Goal: Information Seeking & Learning: Learn about a topic

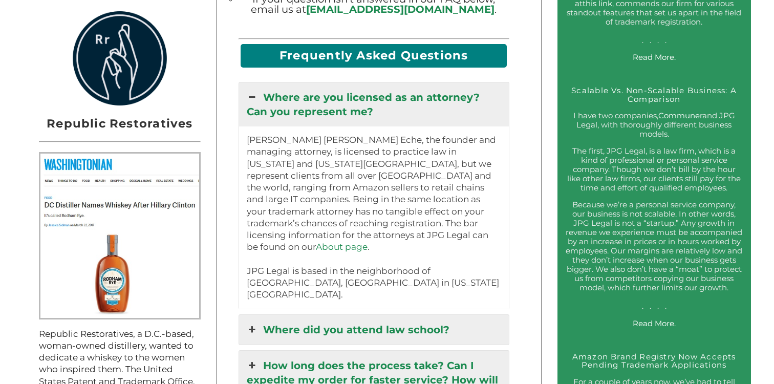
scroll to position [1021, 0]
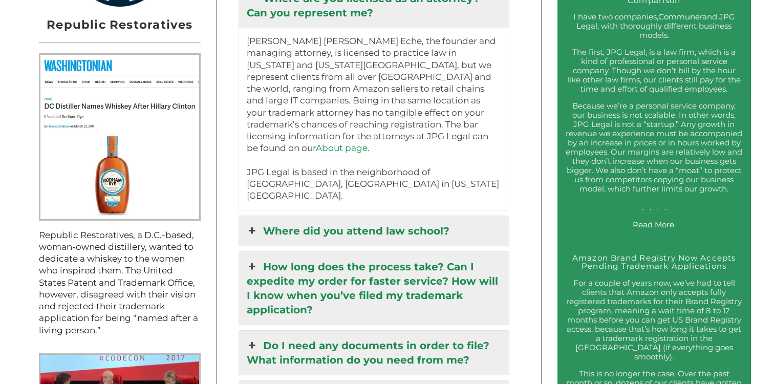
click at [366, 269] on link "How long does the process take? Can I expedite my order for faster service? How…" at bounding box center [374, 288] width 270 height 73
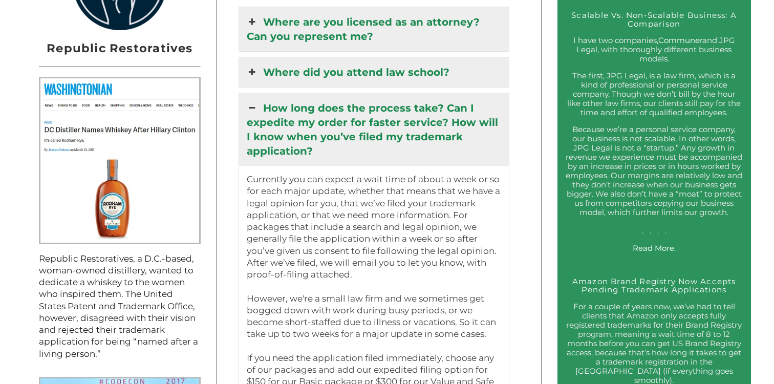
scroll to position [984, 0]
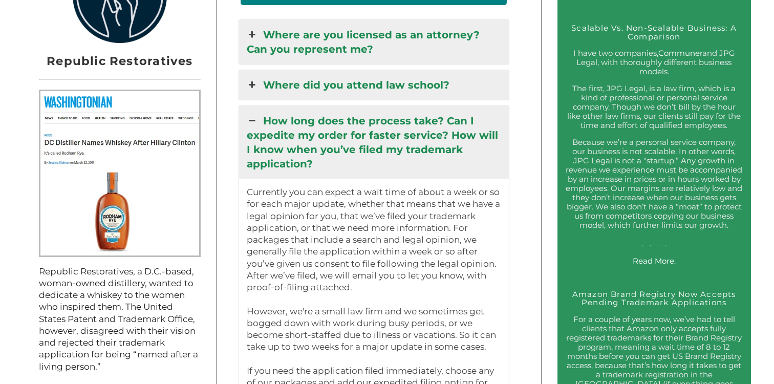
drag, startPoint x: 372, startPoint y: 230, endPoint x: 262, endPoint y: 112, distance: 161.6
click at [262, 112] on div "How long does the process take? Can I expedite my order for faster service? How…" at bounding box center [374, 328] width 271 height 447
copy div "Lor ipsu dolo sit ametcon adip? Eli S doeiusmo te incid utl etdolo magnaal? Eni…"
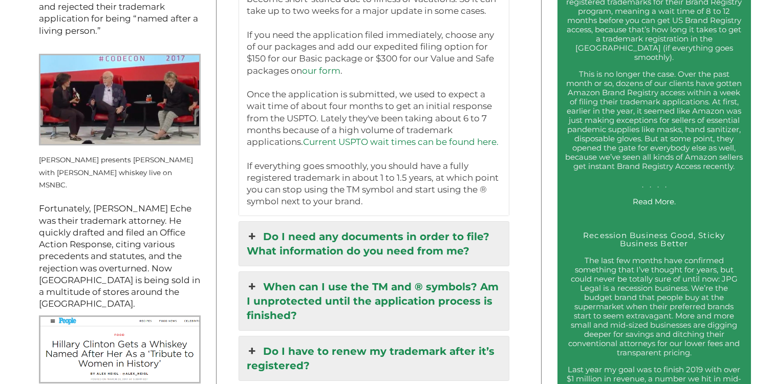
scroll to position [1386, 0]
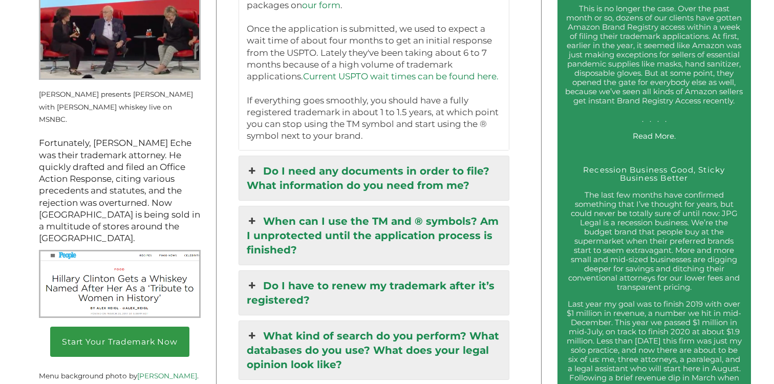
click at [351, 182] on link "Do I need any documents in order to file? What information do you need from me?" at bounding box center [374, 178] width 270 height 44
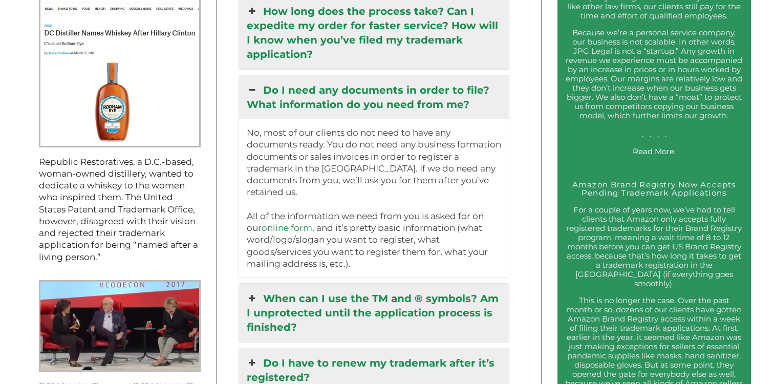
scroll to position [1093, 0]
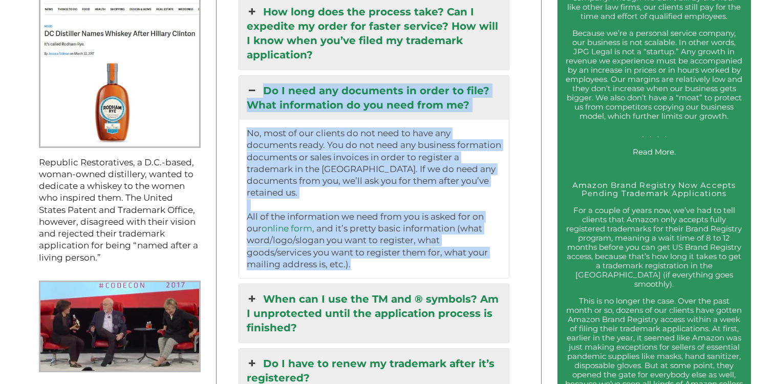
drag, startPoint x: 374, startPoint y: 237, endPoint x: 256, endPoint y: 78, distance: 197.6
click at [256, 78] on div "Do I need any documents in order to file? What information do you need from me?…" at bounding box center [374, 176] width 271 height 203
copy div "Do I need any documents in order to file? What information do you need from me?…"
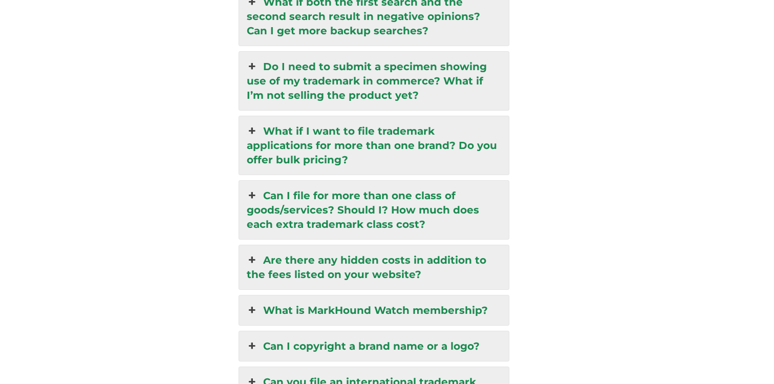
scroll to position [2519, 0]
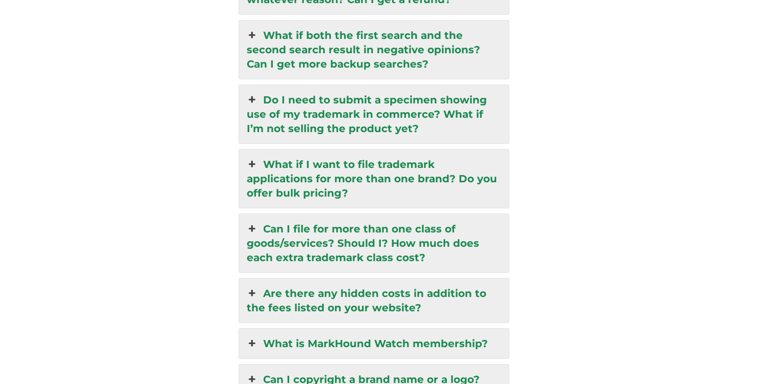
click at [307, 279] on link "Are there any hidden costs in addition to the fees listed on your website?" at bounding box center [374, 301] width 270 height 44
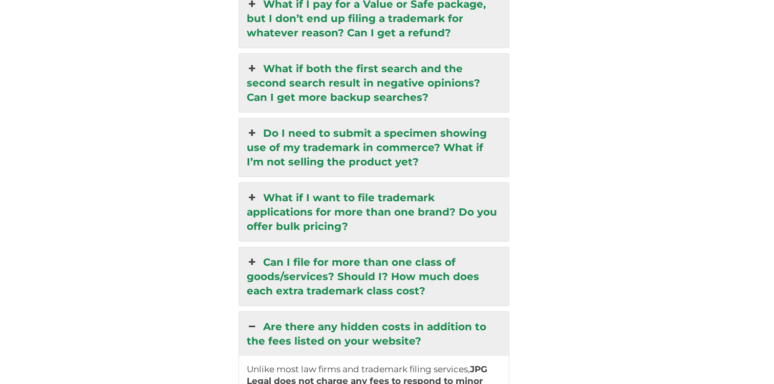
scroll to position [2293, 0]
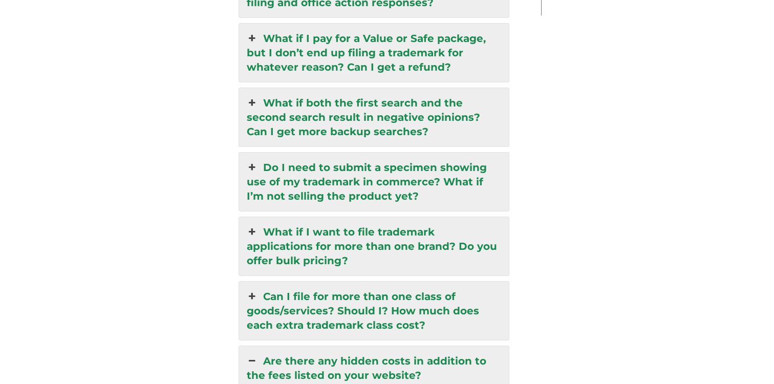
drag, startPoint x: 435, startPoint y: 360, endPoint x: 254, endPoint y: 322, distance: 185.1
copy div "Lor ipsum dol sitame conse ad elitsedd ei tem inci utlabo et dolo magnaal? Enim…"
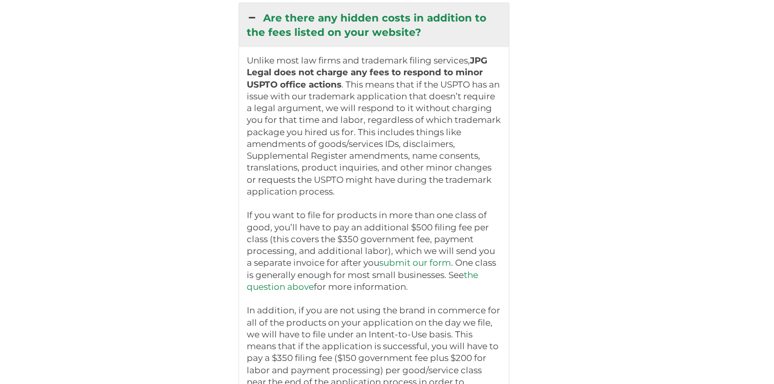
scroll to position [2901, 0]
